Goal: Find contact information: Find contact information

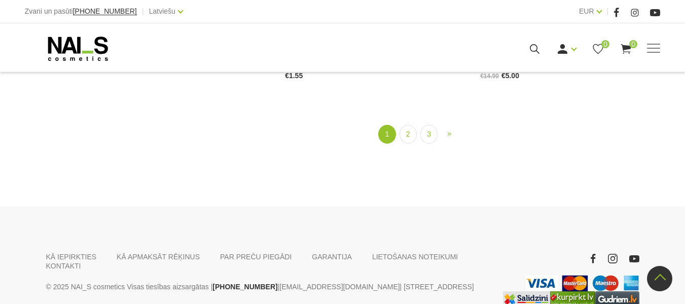
scroll to position [1327, 0]
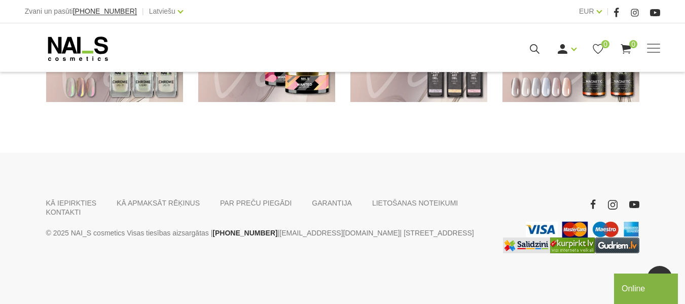
scroll to position [791, 0]
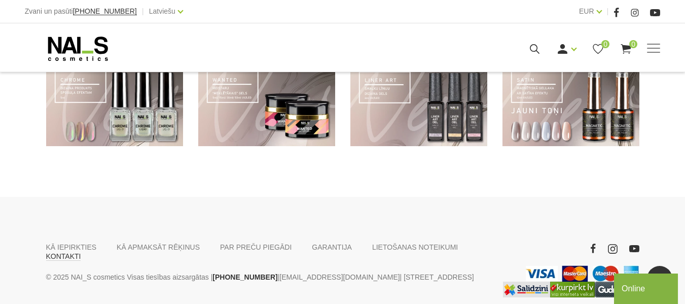
click at [81, 253] on link "KONTAKTI" at bounding box center [63, 256] width 35 height 9
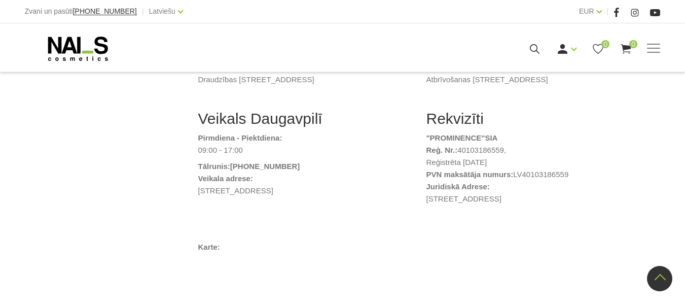
scroll to position [507, 0]
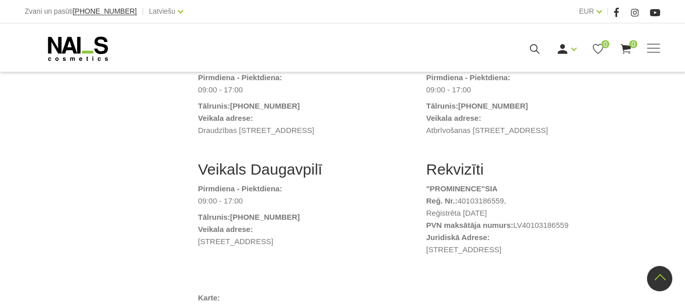
click at [574, 172] on h2 "Rekvizīti" at bounding box center [533, 169] width 213 height 18
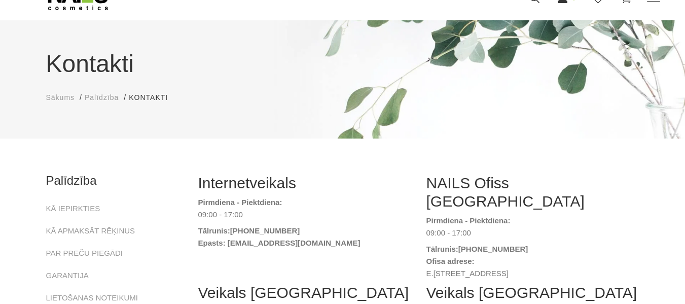
scroll to position [0, 0]
